Goal: Task Accomplishment & Management: Use online tool/utility

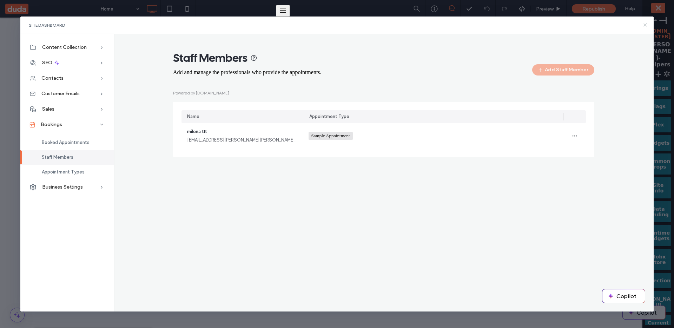
click at [644, 25] on icon at bounding box center [646, 25] width 6 height 6
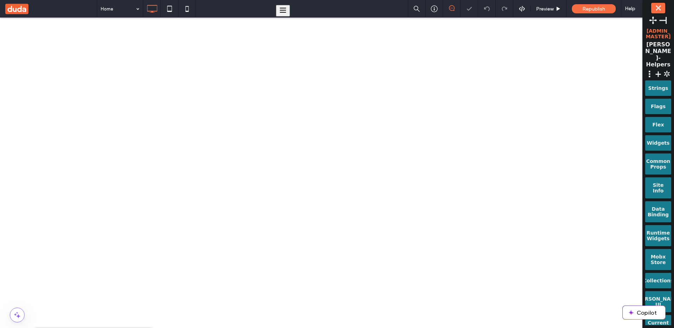
click at [656, 69] on span "+" at bounding box center [658, 74] width 8 height 10
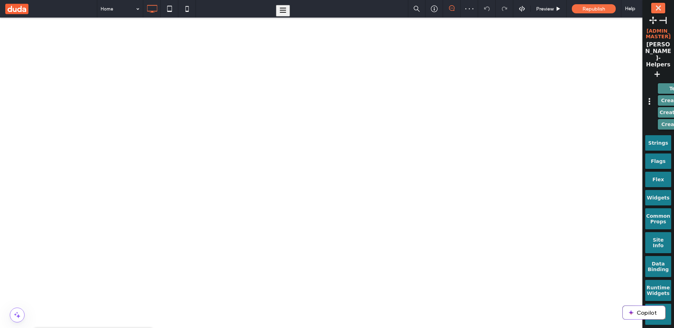
click at [654, 79] on div "Templates Create New Site Create Store Site Create Flex Site" at bounding box center [684, 106] width 60 height 55
click at [658, 95] on button "Create New Site" at bounding box center [683, 100] width 51 height 11
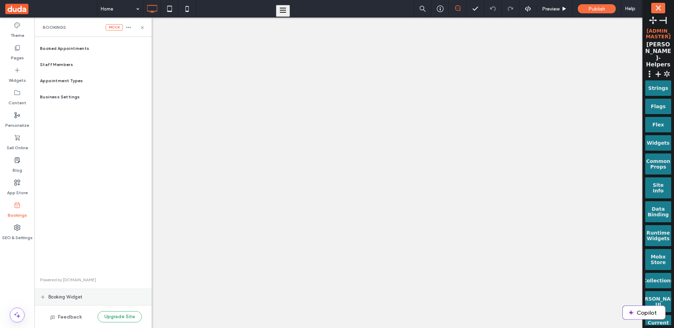
click at [116, 314] on button "Upgrade Site" at bounding box center [120, 316] width 44 height 11
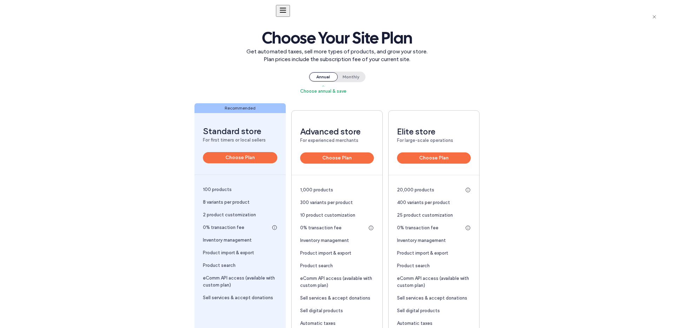
click at [618, 144] on div "Standard store For first timers or local sellers Choose Plan 100 products 8 var…" at bounding box center [337, 241] width 588 height 319
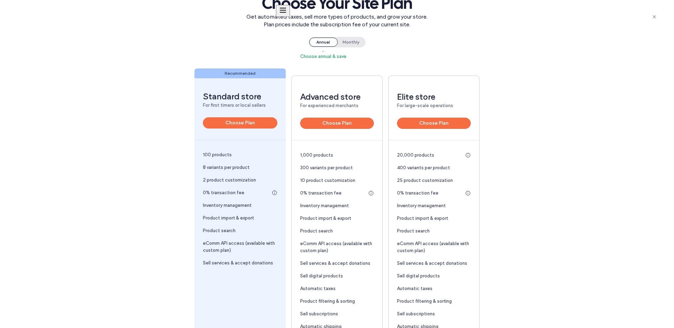
scroll to position [37, 0]
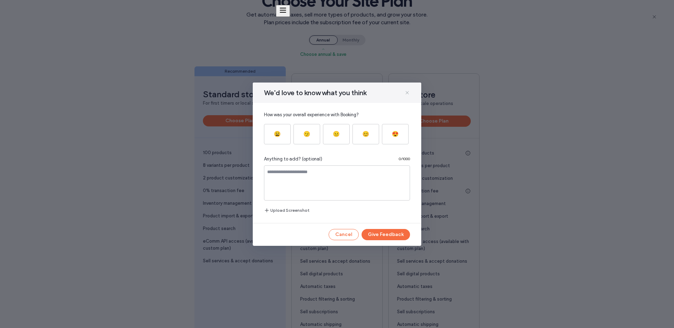
click at [407, 92] on icon at bounding box center [408, 93] width 6 height 6
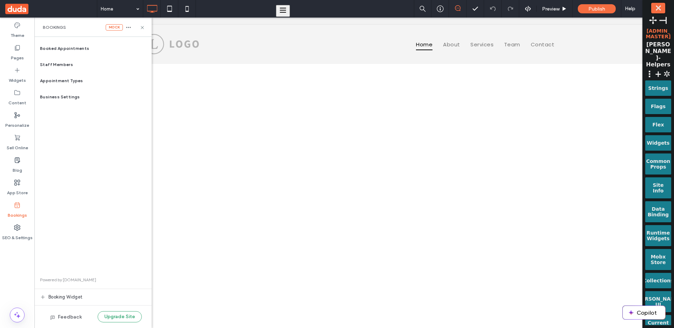
click at [115, 139] on div "Booked Appointments Staff Members Appointment Types Business Settings Powered b…" at bounding box center [92, 182] width 117 height 284
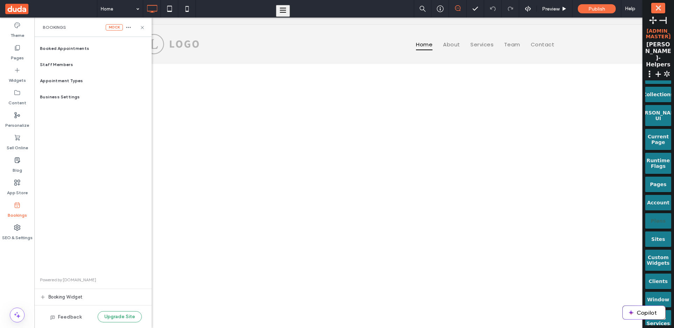
click at [662, 213] on div "Plans" at bounding box center [658, 218] width 16 height 11
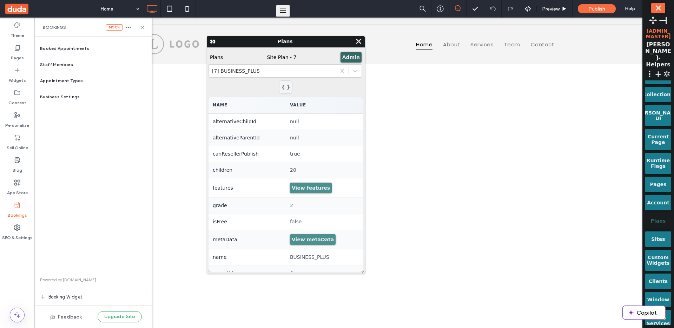
click at [346, 58] on button "Admin" at bounding box center [351, 57] width 21 height 11
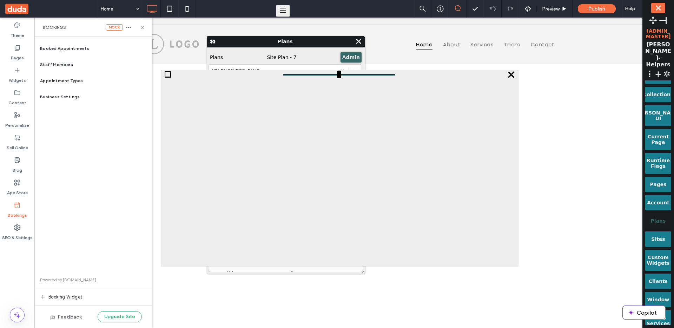
click at [346, 58] on button "Admin" at bounding box center [351, 57] width 21 height 11
